Goal: Information Seeking & Learning: Find specific fact

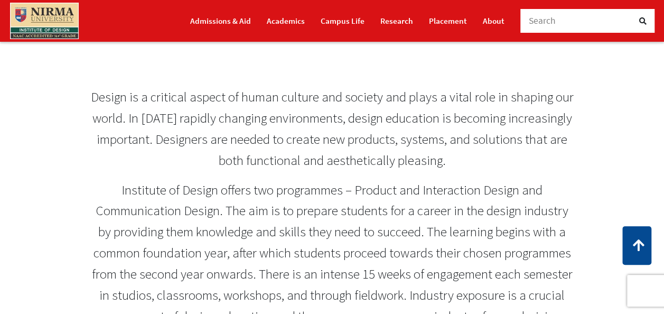
scroll to position [370, 0]
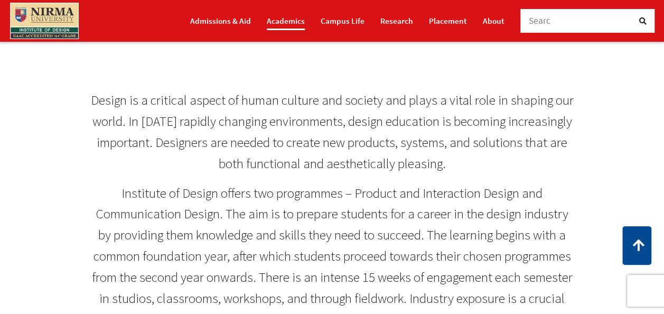
click at [305, 18] on link "Academics" at bounding box center [286, 21] width 38 height 18
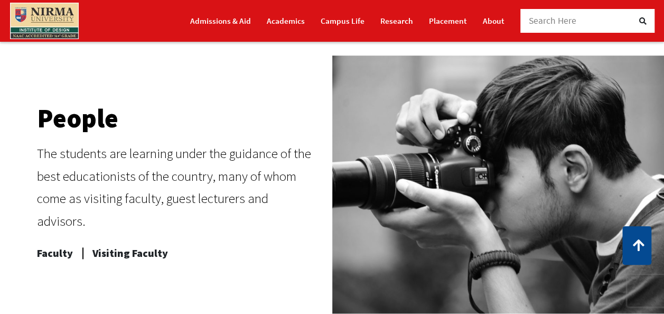
scroll to position [475, 0]
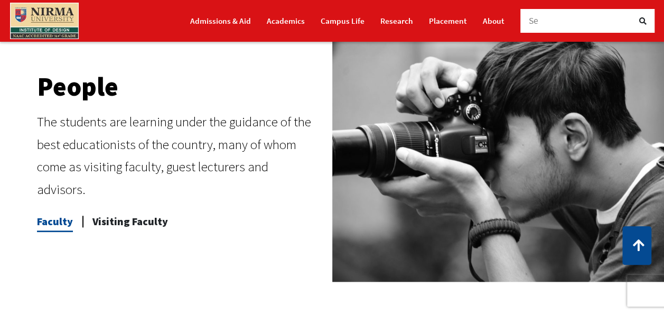
click at [61, 223] on span "Faculty" at bounding box center [55, 221] width 36 height 21
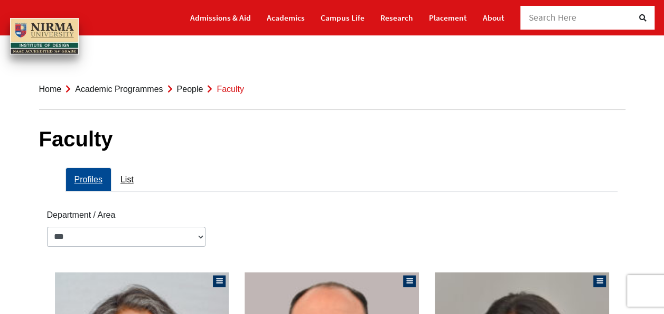
click at [545, 16] on span "Search Here" at bounding box center [553, 18] width 48 height 12
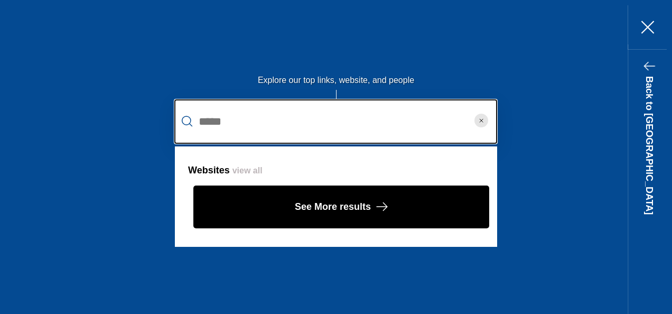
type input "*****"
